Goal: Check status: Check status

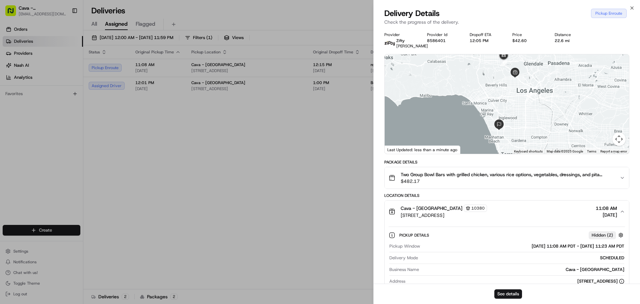
scroll to position [167, 0]
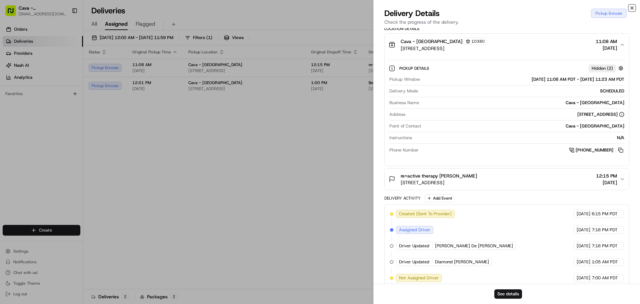
click at [632, 7] on icon "button" at bounding box center [632, 7] width 5 height 5
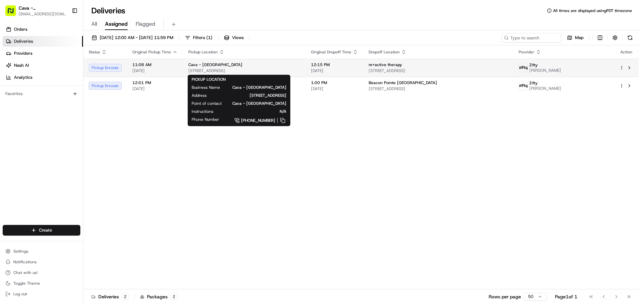
drag, startPoint x: 245, startPoint y: 64, endPoint x: 251, endPoint y: 62, distance: 6.1
click at [251, 62] on div "Cava - [GEOGRAPHIC_DATA]" at bounding box center [244, 64] width 112 height 5
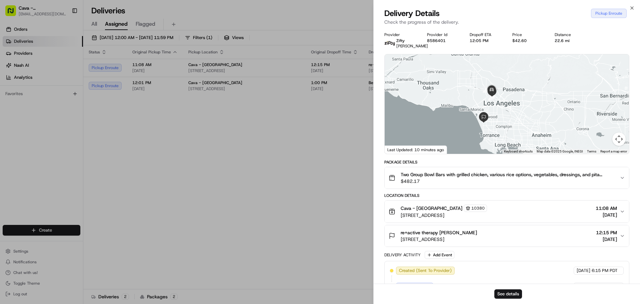
drag, startPoint x: 517, startPoint y: 84, endPoint x: 505, endPoint y: 100, distance: 20.1
click at [505, 100] on div at bounding box center [507, 103] width 244 height 99
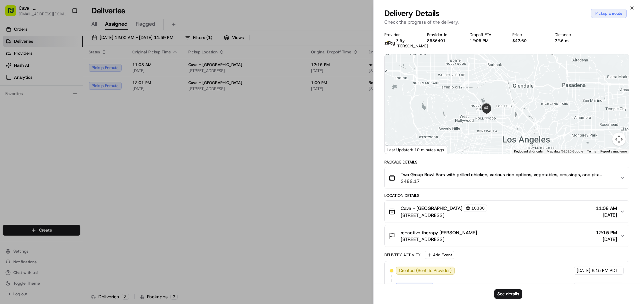
drag, startPoint x: 450, startPoint y: 133, endPoint x: 476, endPoint y: 113, distance: 31.9
click at [476, 113] on div at bounding box center [507, 103] width 244 height 99
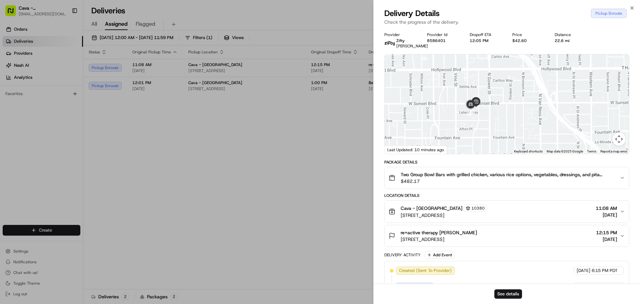
drag, startPoint x: 484, startPoint y: 129, endPoint x: 497, endPoint y: 102, distance: 29.7
click at [497, 102] on div at bounding box center [507, 103] width 244 height 99
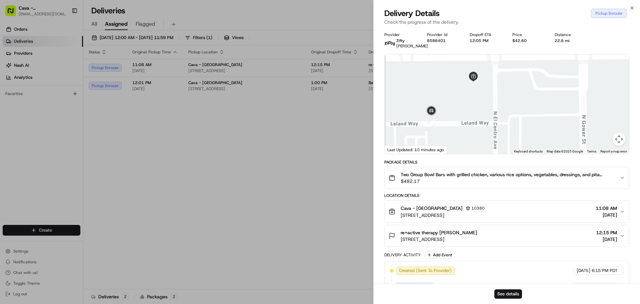
drag, startPoint x: 458, startPoint y: 124, endPoint x: 505, endPoint y: 109, distance: 49.5
click at [504, 109] on div at bounding box center [507, 103] width 244 height 99
drag, startPoint x: 633, startPoint y: 7, endPoint x: 609, endPoint y: 20, distance: 27.5
click at [631, 6] on icon "button" at bounding box center [632, 7] width 5 height 5
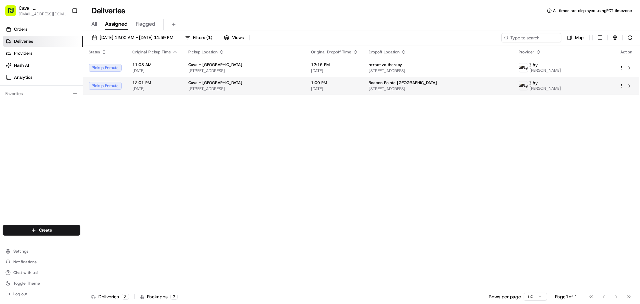
click at [300, 89] on span "[STREET_ADDRESS]" at bounding box center [244, 88] width 112 height 5
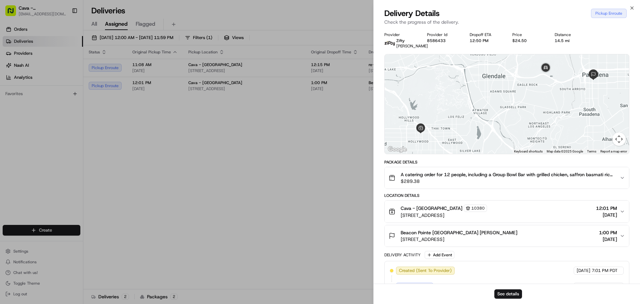
click at [596, 210] on span "12:01 PM" at bounding box center [606, 208] width 21 height 7
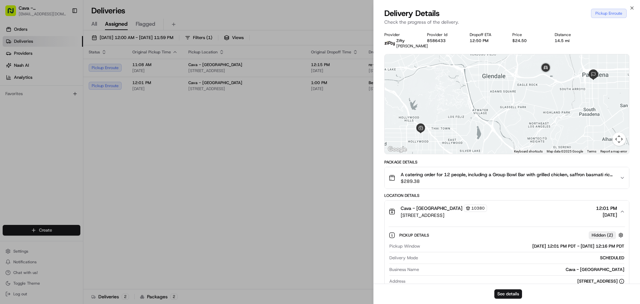
click at [596, 211] on span "12:01 PM" at bounding box center [606, 208] width 21 height 7
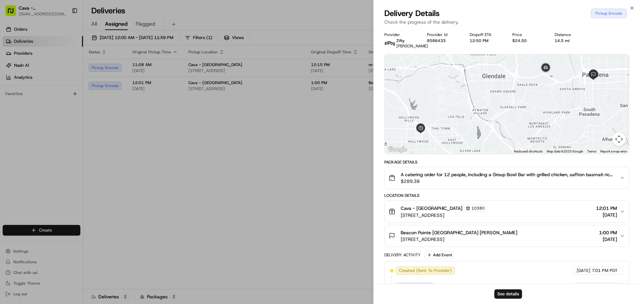
click at [631, 4] on div "Close Delivery Details Pickup Enroute Check the progress of the delivery. Provi…" at bounding box center [507, 152] width 267 height 304
click at [633, 7] on icon "button" at bounding box center [632, 7] width 5 height 5
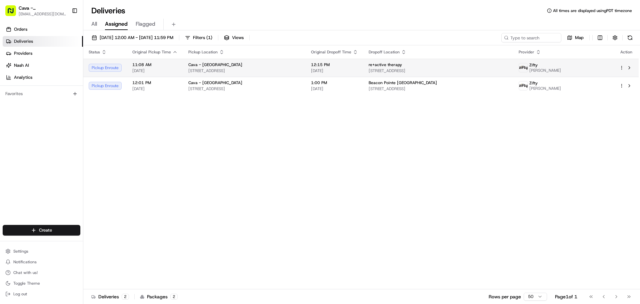
click at [233, 70] on span "[STREET_ADDRESS]" at bounding box center [244, 70] width 112 height 5
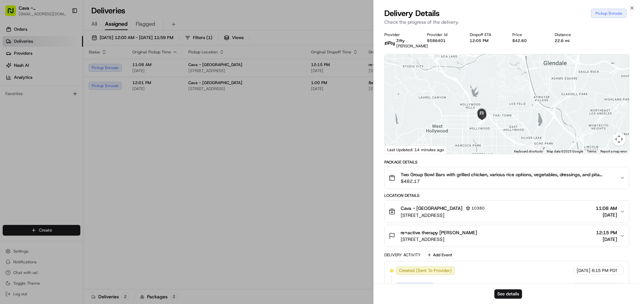
drag, startPoint x: 512, startPoint y: 96, endPoint x: 509, endPoint y: 140, distance: 44.5
click at [507, 143] on div at bounding box center [507, 103] width 244 height 99
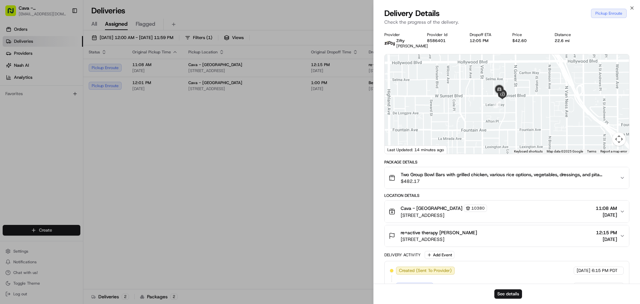
drag, startPoint x: 471, startPoint y: 118, endPoint x: 573, endPoint y: 69, distance: 113.8
click at [577, 69] on div at bounding box center [507, 103] width 244 height 99
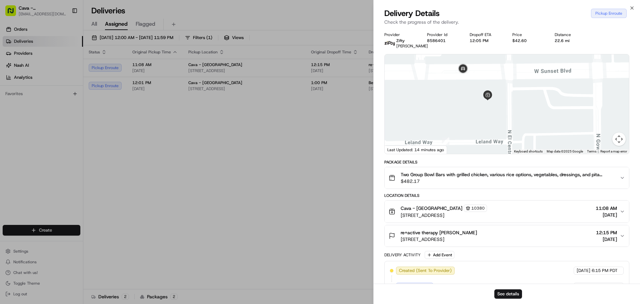
drag, startPoint x: 446, startPoint y: 102, endPoint x: 541, endPoint y: 94, distance: 95.4
click at [541, 94] on div at bounding box center [507, 103] width 244 height 99
